Goal: Task Accomplishment & Management: Use online tool/utility

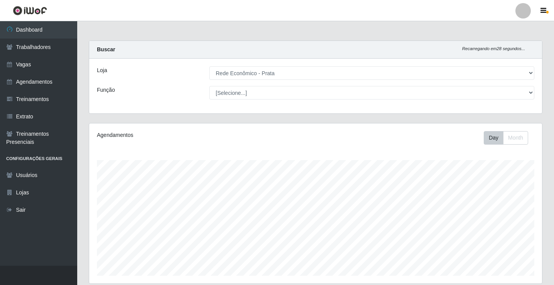
select select "192"
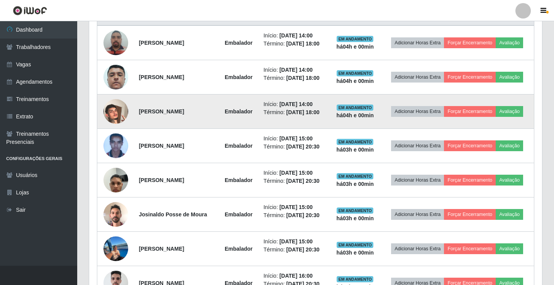
scroll to position [283, 0]
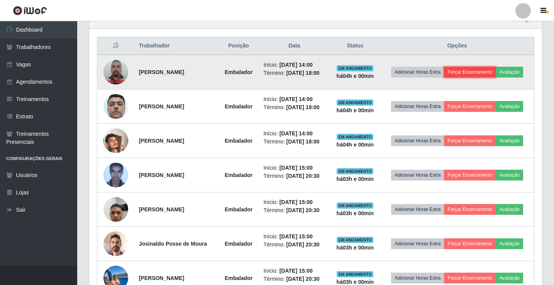
click at [465, 71] on button "Forçar Encerramento" at bounding box center [470, 72] width 52 height 11
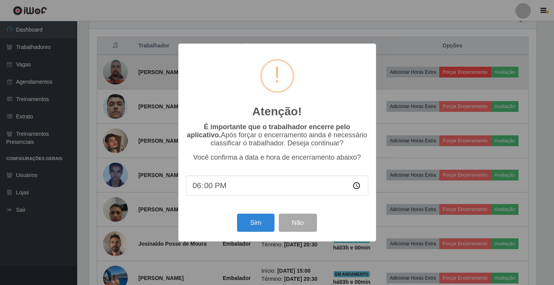
scroll to position [160, 449]
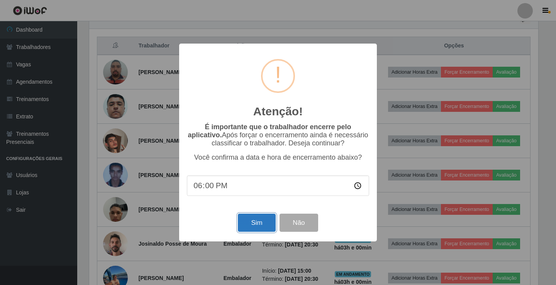
click at [260, 218] on button "Sim" at bounding box center [256, 223] width 37 height 18
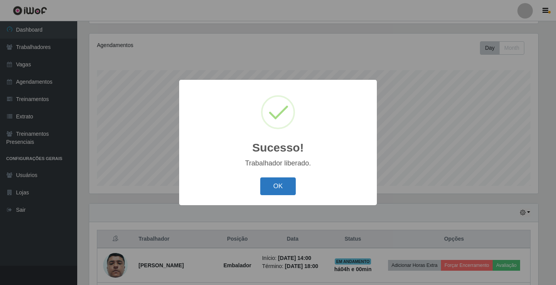
click at [283, 191] on button "OK" at bounding box center [278, 186] width 36 height 18
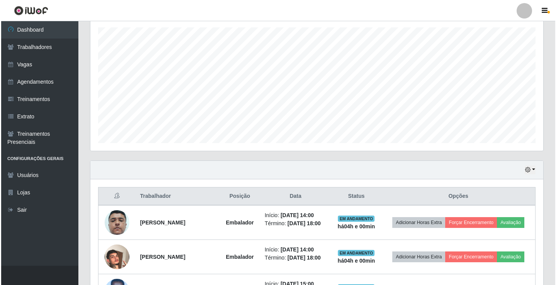
scroll to position [167, 0]
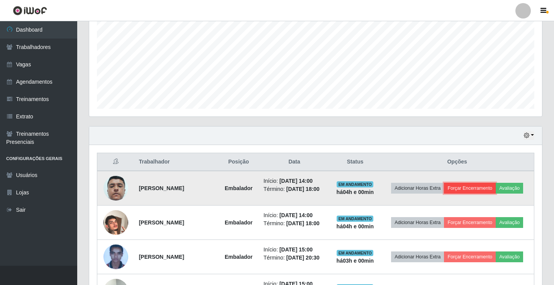
click at [482, 189] on button "Forçar Encerramento" at bounding box center [470, 188] width 52 height 11
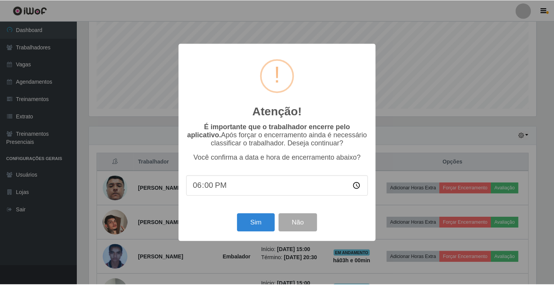
scroll to position [160, 449]
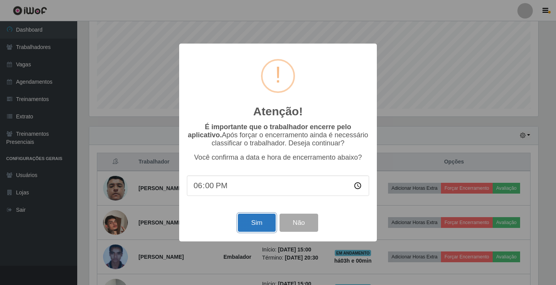
click at [264, 228] on button "Sim" at bounding box center [256, 223] width 37 height 18
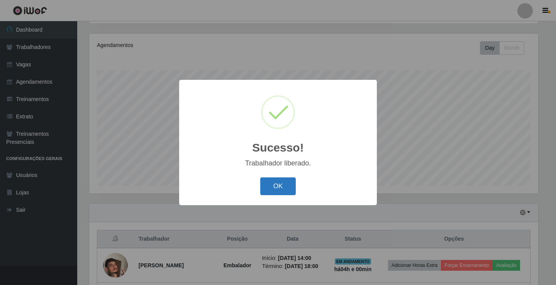
click at [282, 188] on button "OK" at bounding box center [278, 186] width 36 height 18
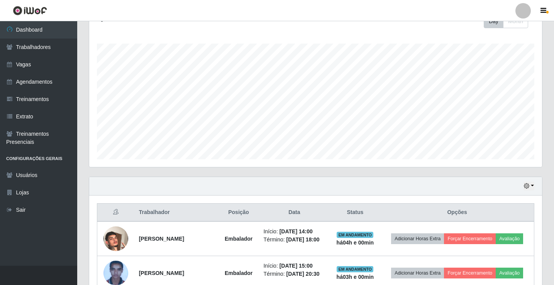
scroll to position [167, 0]
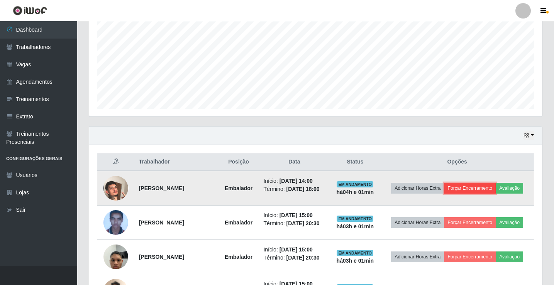
click at [463, 184] on button "Forçar Encerramento" at bounding box center [470, 188] width 52 height 11
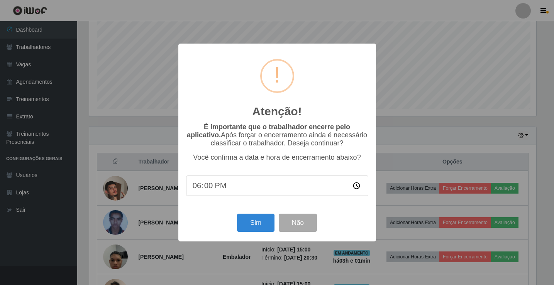
scroll to position [160, 449]
click at [267, 225] on button "Sim" at bounding box center [256, 223] width 37 height 18
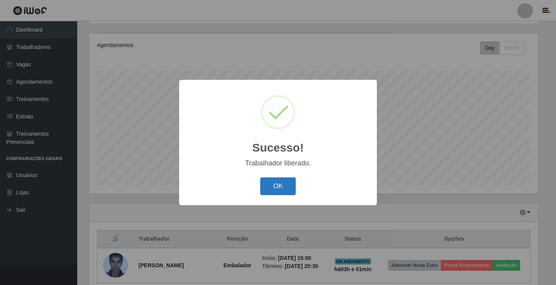
click at [265, 194] on button "OK" at bounding box center [278, 186] width 36 height 18
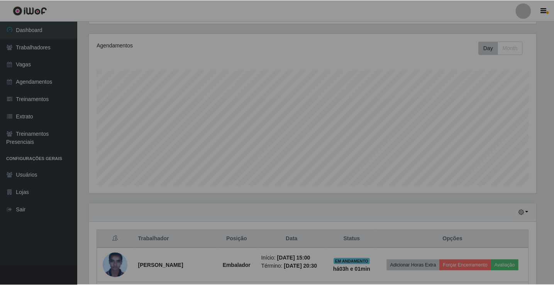
scroll to position [160, 453]
